Goal: Transaction & Acquisition: Purchase product/service

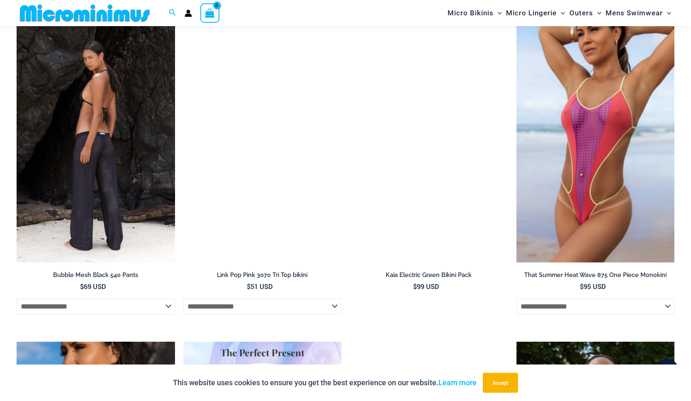
scroll to position [1072, 0]
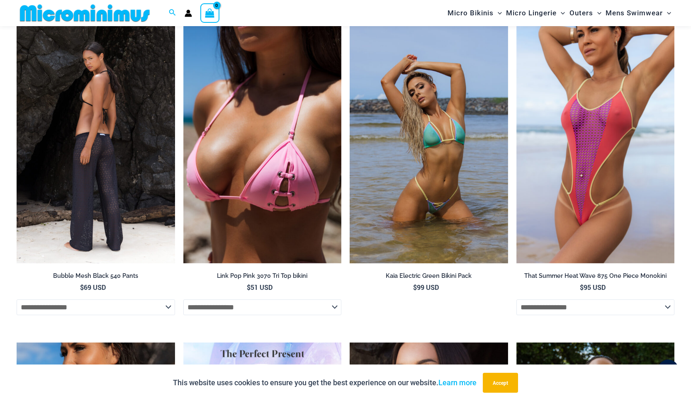
click at [100, 101] on img at bounding box center [96, 144] width 158 height 237
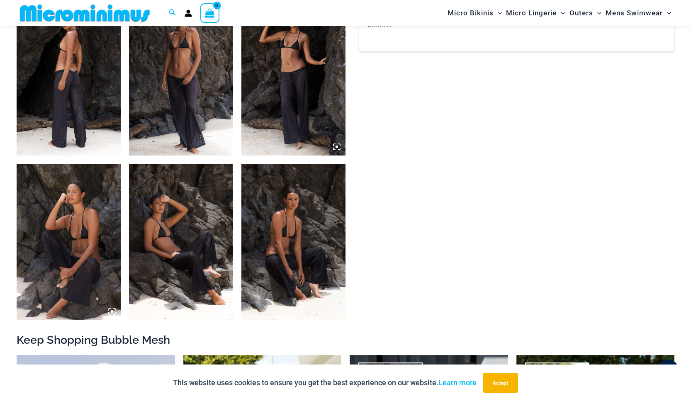
scroll to position [490, 0]
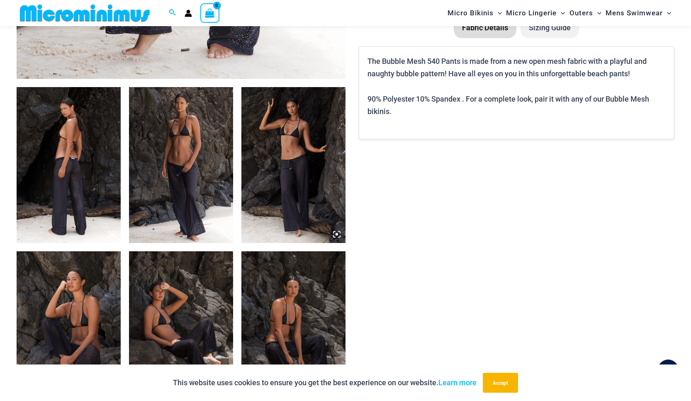
click at [179, 159] on img at bounding box center [181, 165] width 104 height 156
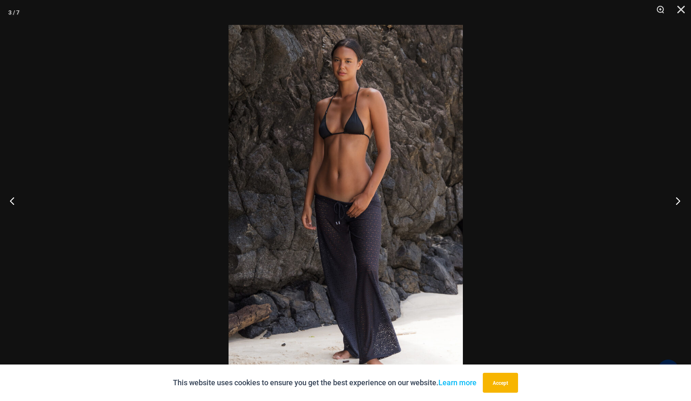
click at [674, 194] on button "Next" at bounding box center [675, 200] width 31 height 41
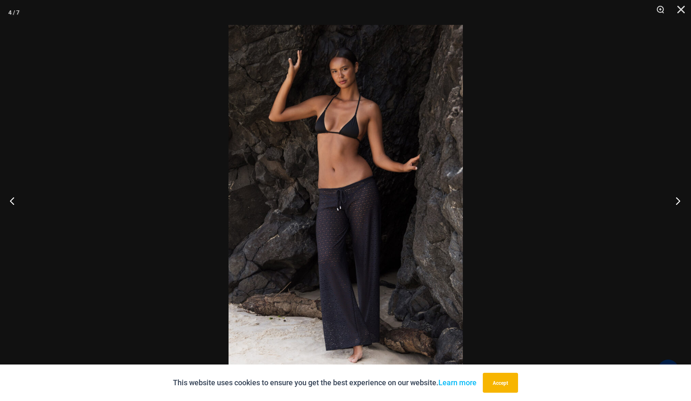
click at [674, 194] on button "Next" at bounding box center [675, 200] width 31 height 41
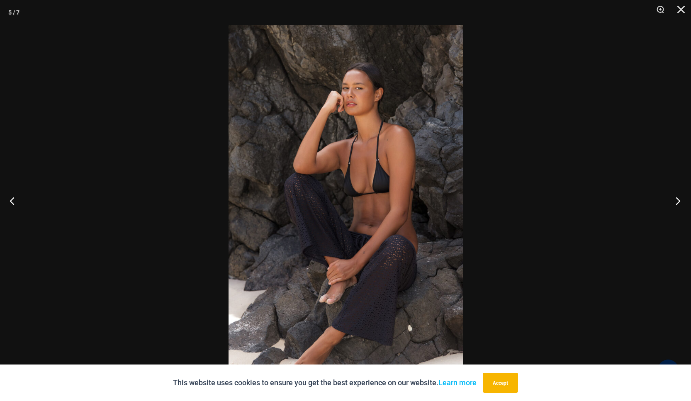
click at [674, 194] on button "Next" at bounding box center [675, 200] width 31 height 41
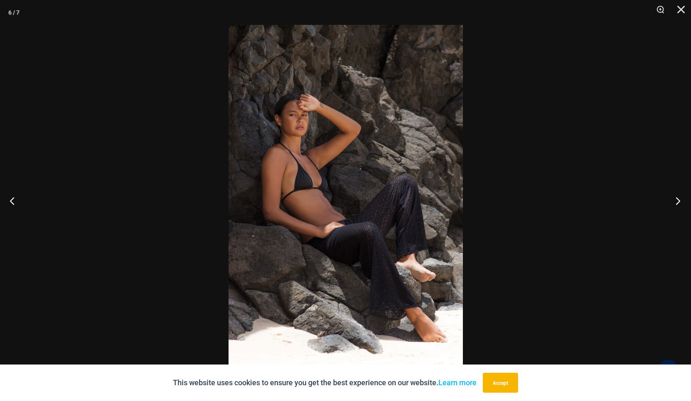
click at [674, 194] on button "Next" at bounding box center [675, 200] width 31 height 41
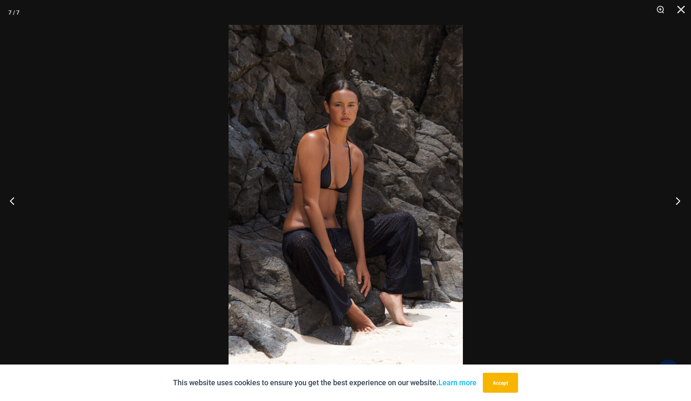
click at [674, 194] on button "Next" at bounding box center [675, 200] width 31 height 41
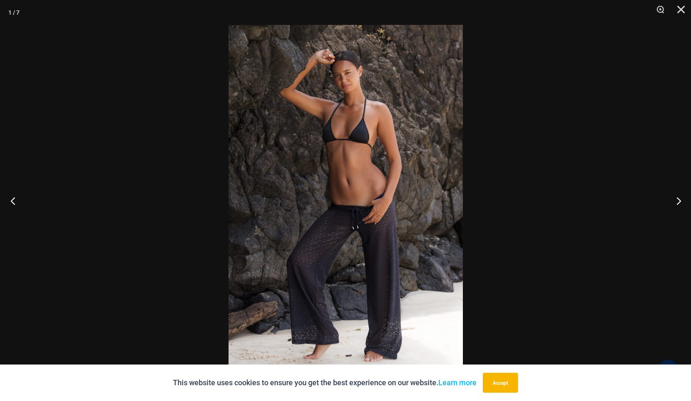
click at [12, 199] on button "Previous" at bounding box center [15, 200] width 31 height 41
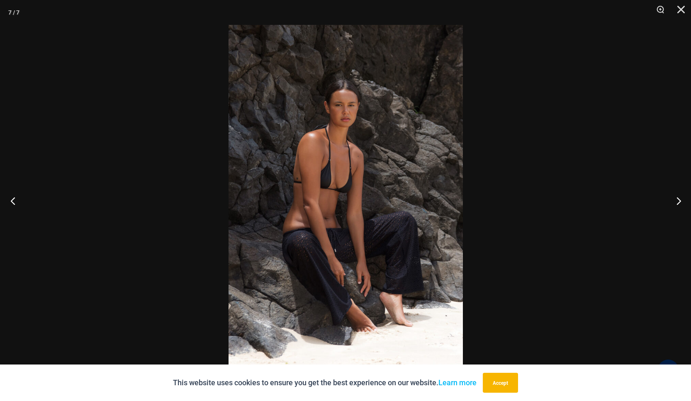
click at [25, 196] on button "Previous" at bounding box center [15, 200] width 31 height 41
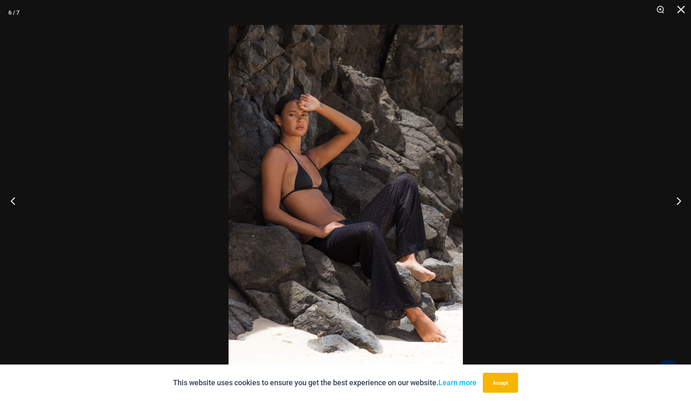
click at [25, 196] on button "Previous" at bounding box center [15, 200] width 31 height 41
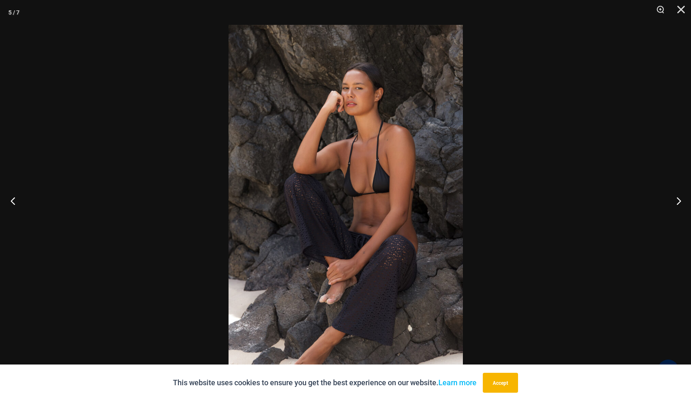
click at [25, 196] on button "Previous" at bounding box center [15, 200] width 31 height 41
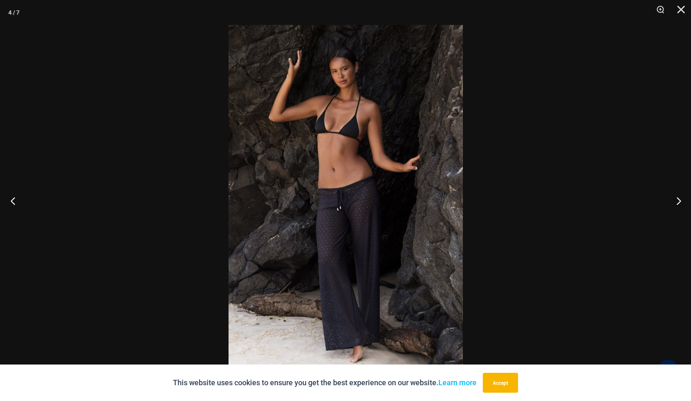
click at [25, 196] on button "Previous" at bounding box center [15, 200] width 31 height 41
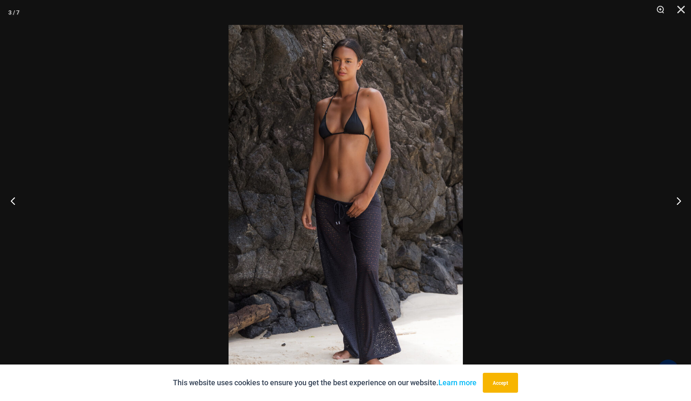
click at [25, 196] on button "Previous" at bounding box center [15, 200] width 31 height 41
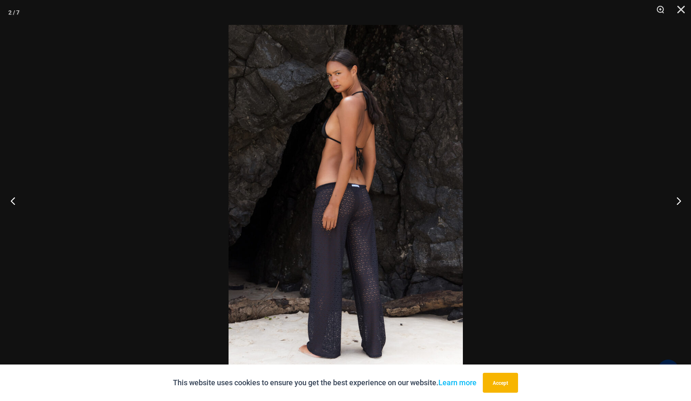
click at [25, 196] on button "Previous" at bounding box center [15, 200] width 31 height 41
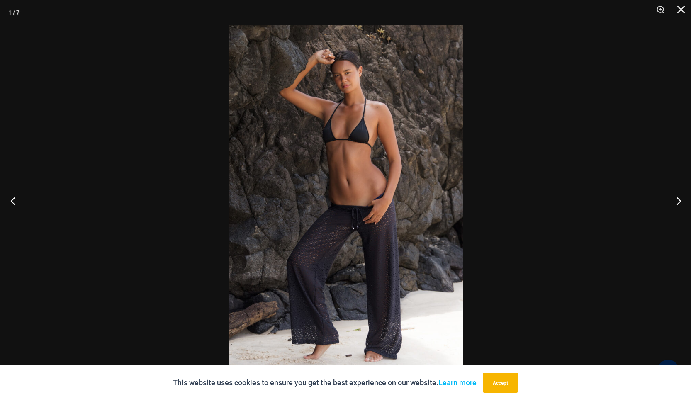
click at [25, 196] on button "Previous" at bounding box center [15, 200] width 31 height 41
